Goal: Check status: Check status

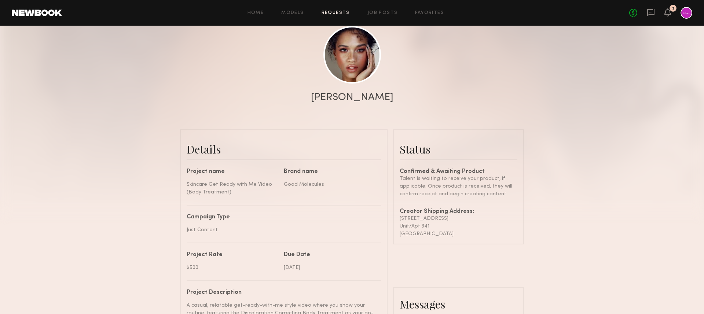
scroll to position [82, 0]
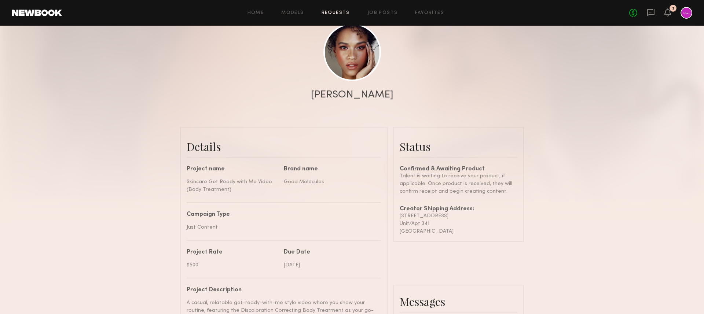
drag, startPoint x: 455, startPoint y: 215, endPoint x: 398, endPoint y: 215, distance: 56.8
click at [398, 215] on common-border "Status Confirmed & Awaiting Product Talent is waiting to receive your product, …" at bounding box center [458, 184] width 131 height 115
copy div "[STREET_ADDRESS]"
click at [424, 224] on div "Unit/Apt 341" at bounding box center [459, 224] width 118 height 8
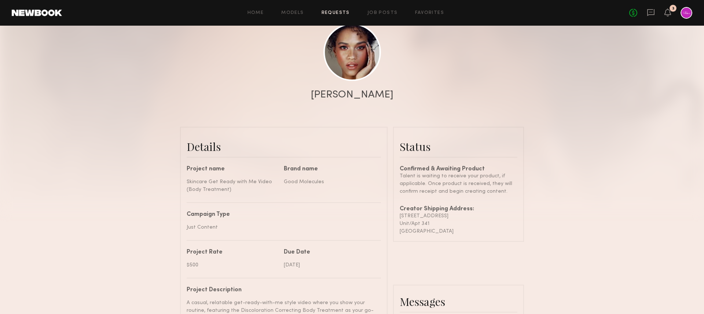
copy div "341"
drag, startPoint x: 452, startPoint y: 217, endPoint x: 398, endPoint y: 217, distance: 53.9
click at [398, 217] on common-border "Status Confirmed & Awaiting Product Talent is waiting to receive your product, …" at bounding box center [458, 184] width 131 height 115
copy div "[STREET_ADDRESS]"
click at [451, 224] on div "Unit/Apt 341" at bounding box center [459, 224] width 118 height 8
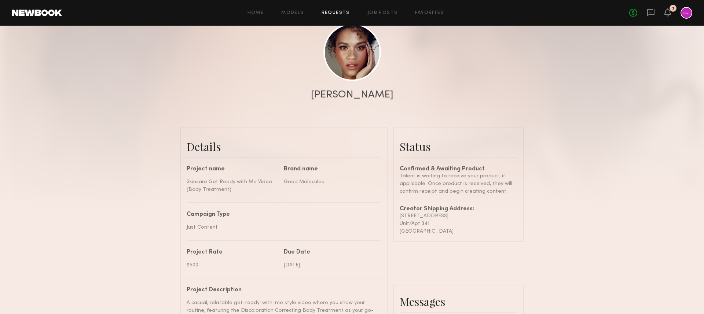
click at [424, 223] on div "Unit/Apt 341" at bounding box center [459, 224] width 118 height 8
copy div "341"
drag, startPoint x: 426, startPoint y: 232, endPoint x: 399, endPoint y: 232, distance: 27.5
click at [399, 232] on common-border "Status Confirmed & Awaiting Product Talent is waiting to receive your product, …" at bounding box center [458, 184] width 131 height 115
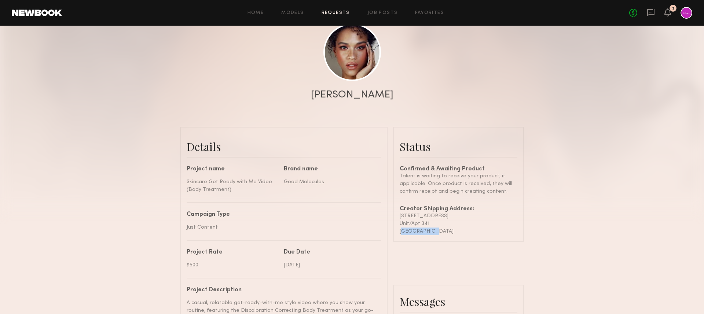
copy div "[GEOGRAPHIC_DATA]"
click at [446, 231] on div "[GEOGRAPHIC_DATA]" at bounding box center [459, 232] width 118 height 8
copy div "90028"
click at [537, 156] on div at bounding box center [352, 64] width 704 height 293
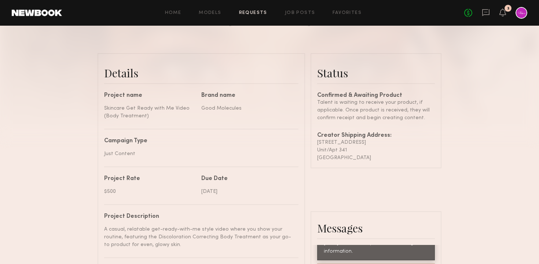
scroll to position [177, 0]
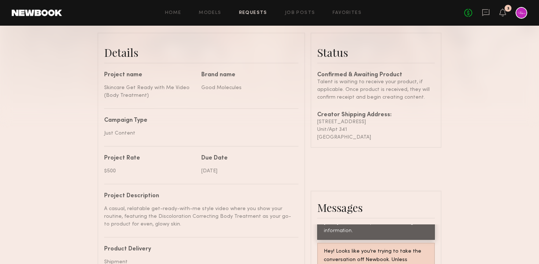
click at [445, 125] on div "Send request Model response Review content UGC Booking Request [PERSON_NAME] De…" at bounding box center [269, 169] width 539 height 629
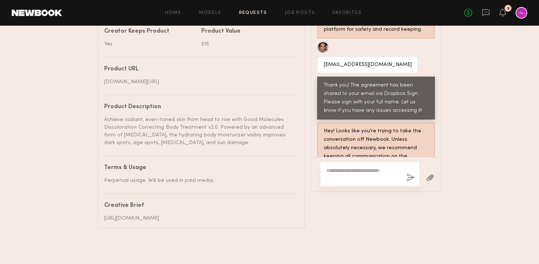
scroll to position [448, 0]
